Goal: Find specific page/section: Find specific page/section

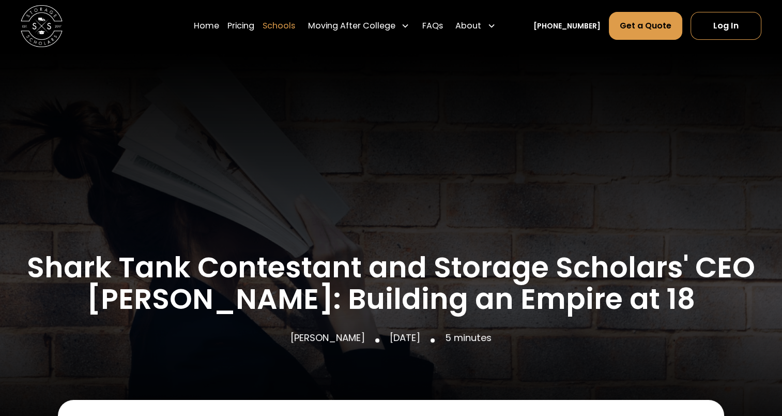
click at [285, 27] on link "Schools" at bounding box center [279, 25] width 33 height 29
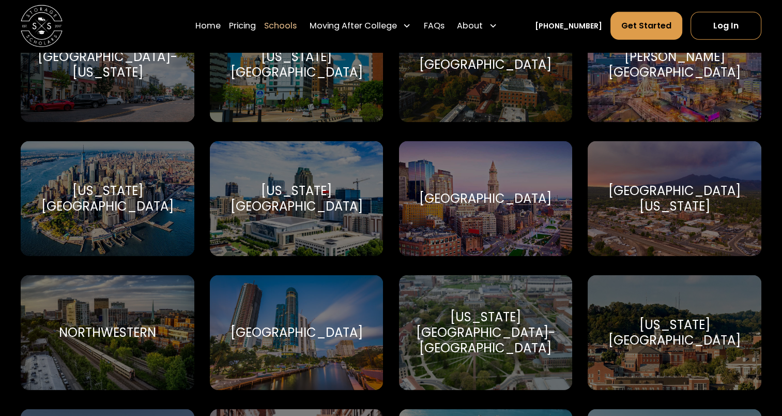
scroll to position [2795, 0]
click at [225, 179] on div "[US_STATE][GEOGRAPHIC_DATA] [US_STATE][GEOGRAPHIC_DATA]" at bounding box center [296, 198] width 173 height 114
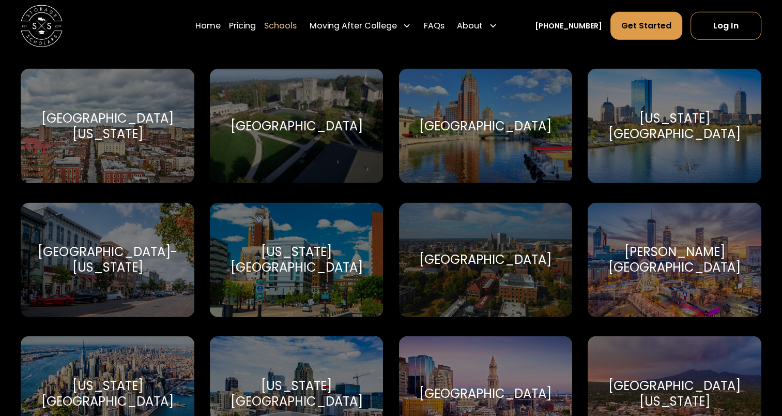
scroll to position [2563, 0]
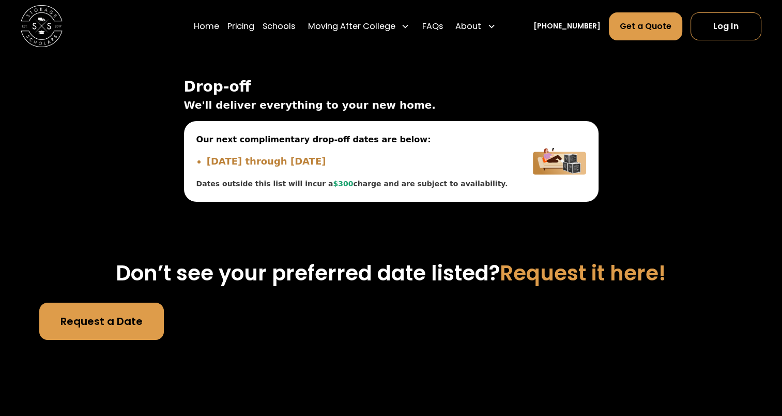
scroll to position [3484, 0]
